Goal: Submit feedback/report problem

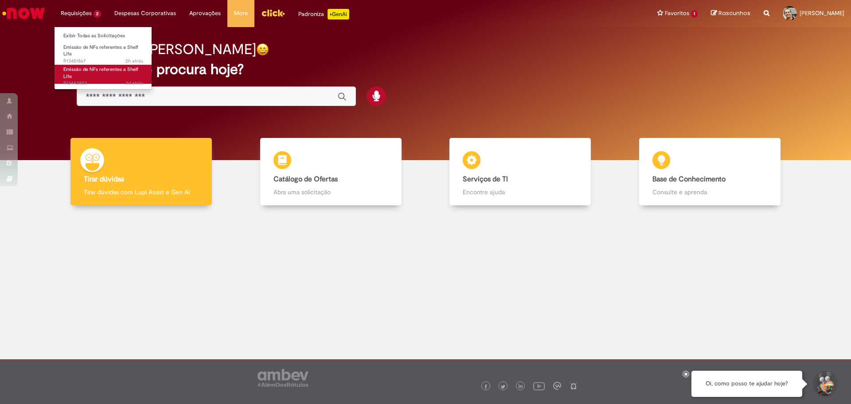
click at [76, 70] on span "Emissão de NFs referentes a Shelf Life" at bounding box center [100, 73] width 75 height 14
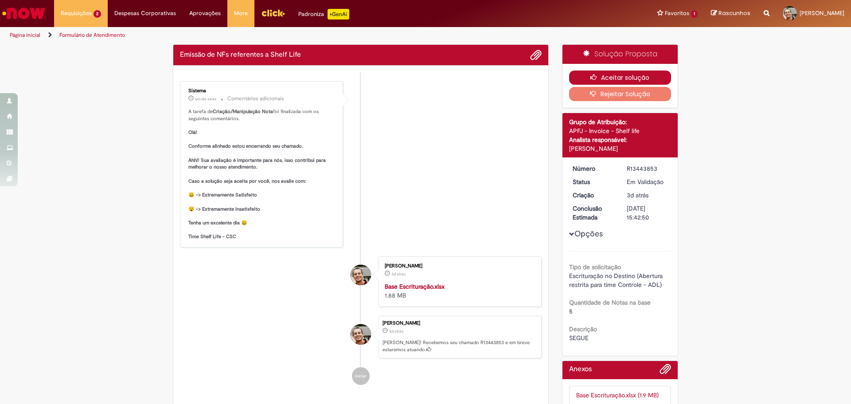
click at [642, 82] on button "Aceitar solução" at bounding box center [620, 77] width 102 height 14
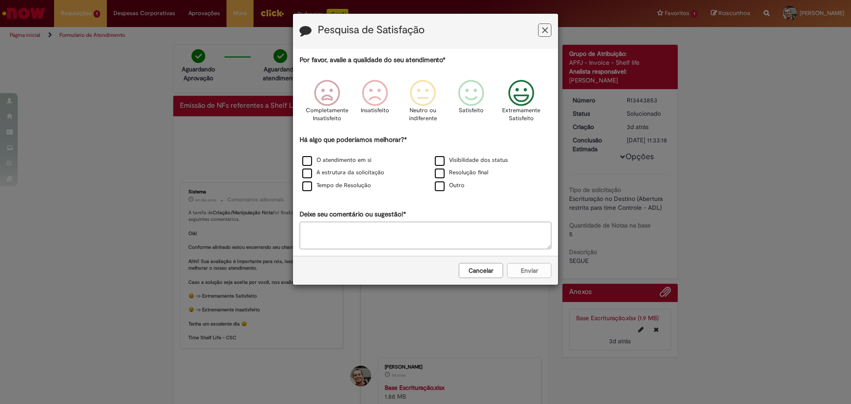
click at [522, 101] on icon "Feedback" at bounding box center [521, 93] width 33 height 27
click at [326, 160] on label "O atendimento em si" at bounding box center [336, 160] width 69 height 8
click at [325, 181] on div "Tempo de Resolução" at bounding box center [359, 185] width 131 height 11
click at [325, 176] on label "A estrutura da solicitação" at bounding box center [343, 172] width 82 height 8
click at [325, 184] on label "Tempo de Resolução" at bounding box center [336, 185] width 69 height 8
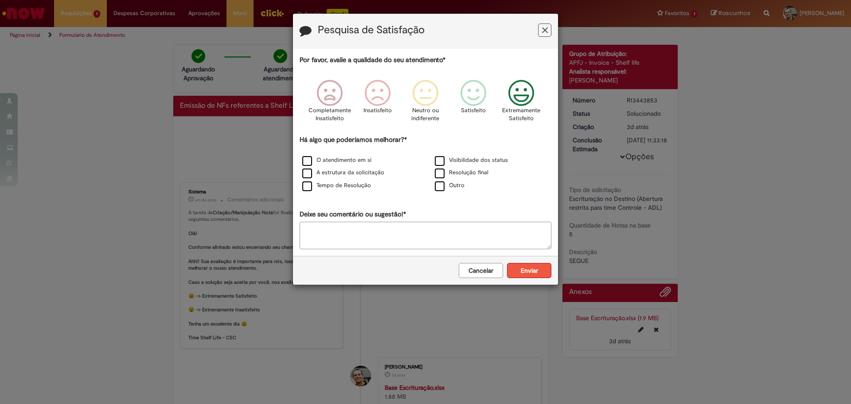
click at [536, 271] on button "Enviar" at bounding box center [529, 270] width 44 height 15
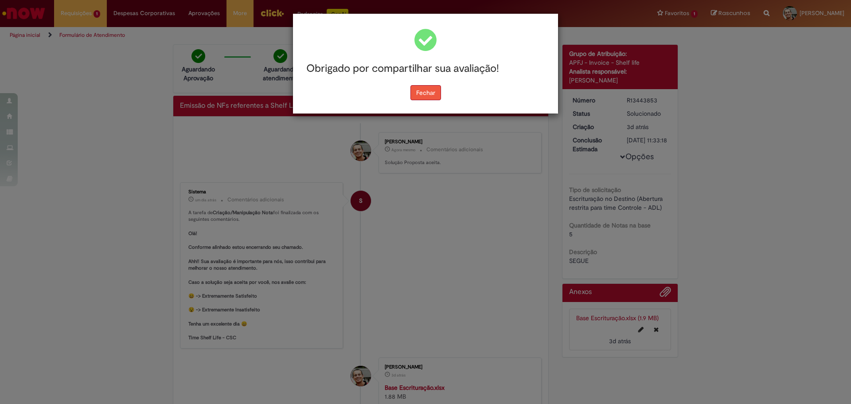
click at [422, 91] on button "Fechar" at bounding box center [426, 92] width 31 height 15
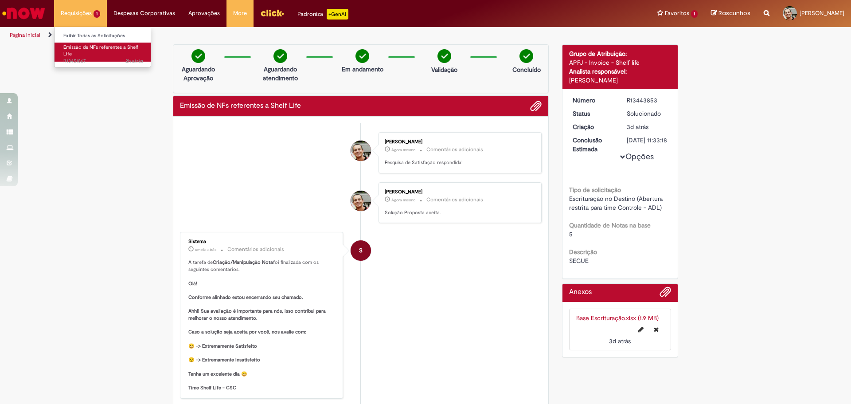
click at [82, 53] on link "Emissão de NFs referentes a Shelf Life 2h atrás 2 horas atrás R13451867" at bounding box center [104, 52] width 98 height 19
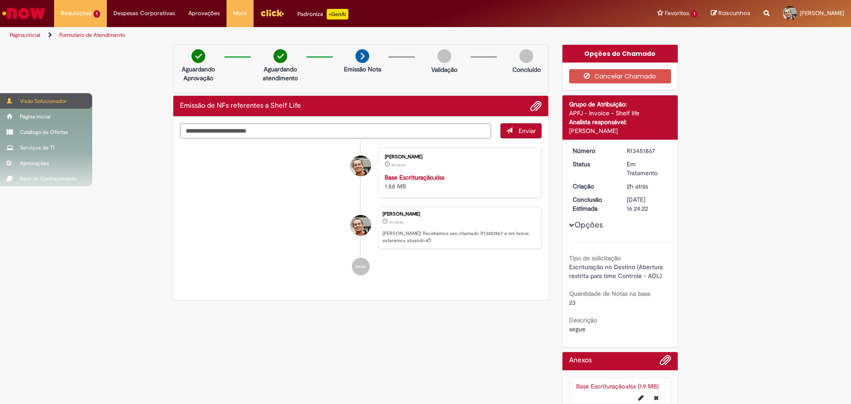
click at [46, 94] on div "Visão Solucionador" at bounding box center [46, 101] width 92 height 16
